Goal: Information Seeking & Learning: Learn about a topic

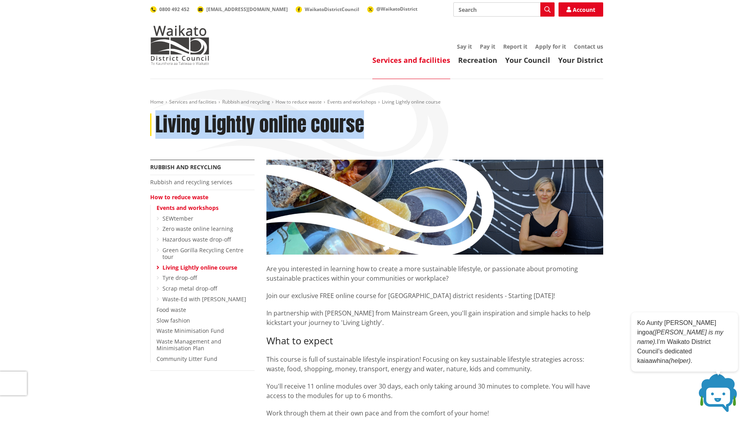
drag, startPoint x: 156, startPoint y: 119, endPoint x: 359, endPoint y: 141, distance: 203.7
click at [359, 141] on div "Home Services and facilities Rubbish and recycling How to reduce waste Events a…" at bounding box center [376, 129] width 465 height 61
copy h1 "Living Lightly online course"
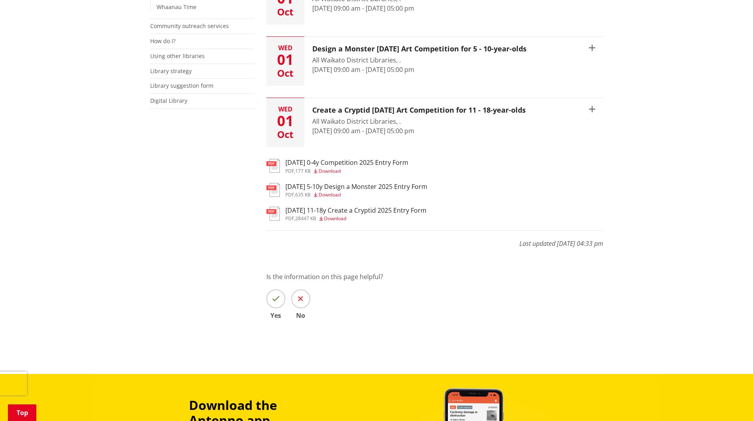
scroll to position [395, 0]
